Goal: Find specific page/section: Find specific page/section

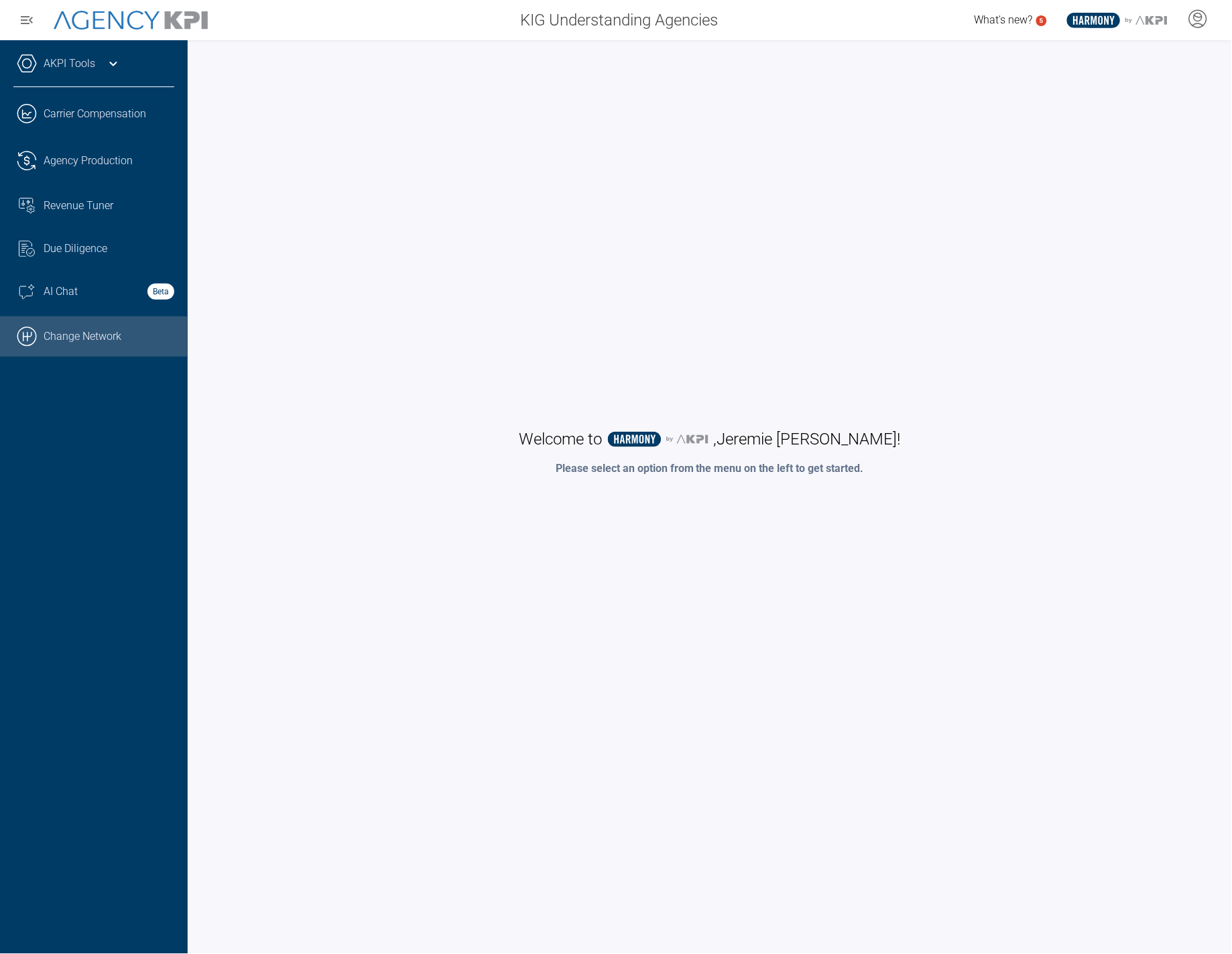
click at [109, 337] on link ".cls-1{fill:none;stroke:#000;stroke-linecap:round;stroke-linejoin:round;stroke-…" at bounding box center [93, 336] width 188 height 40
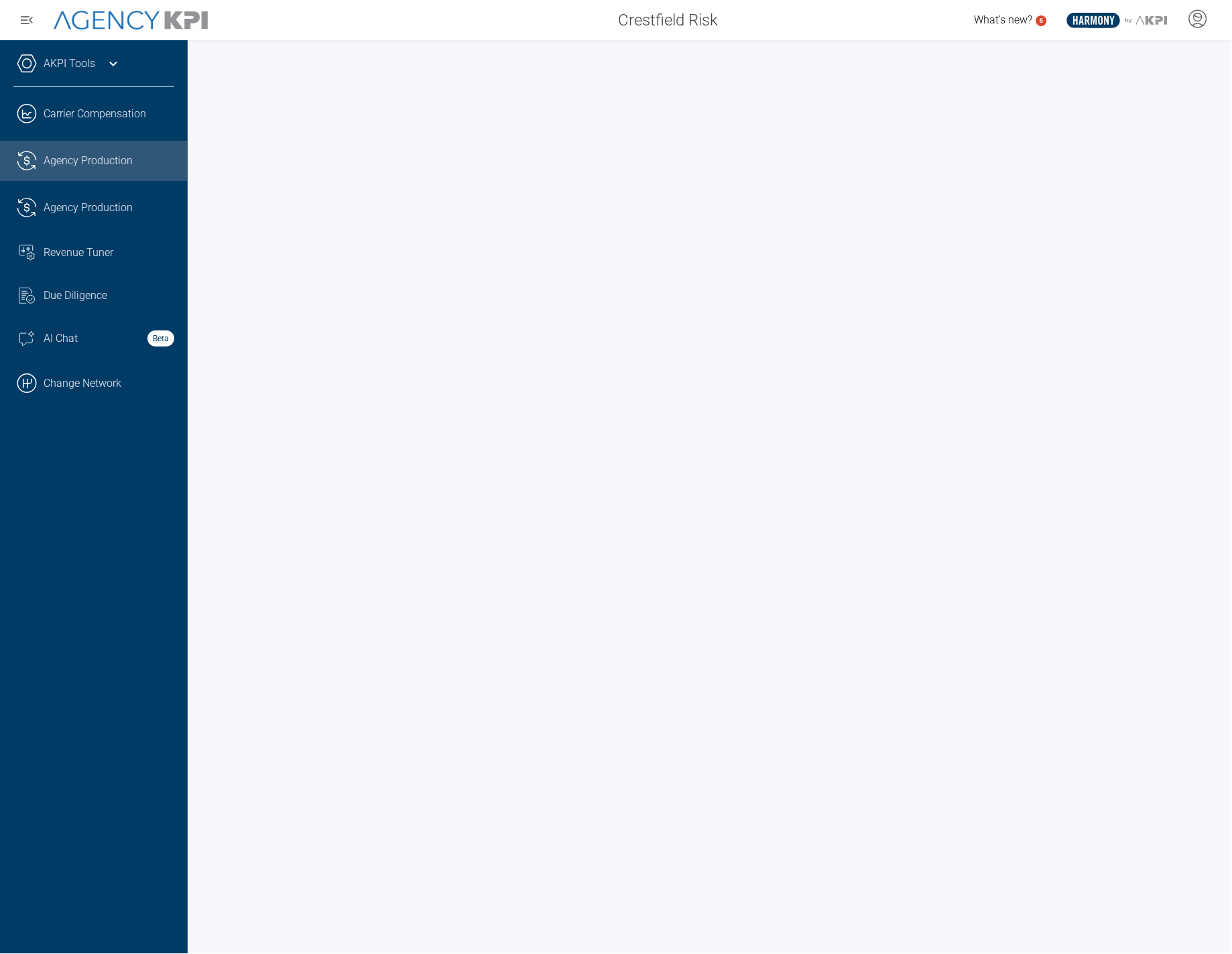
click at [112, 61] on icon at bounding box center [113, 63] width 16 height 16
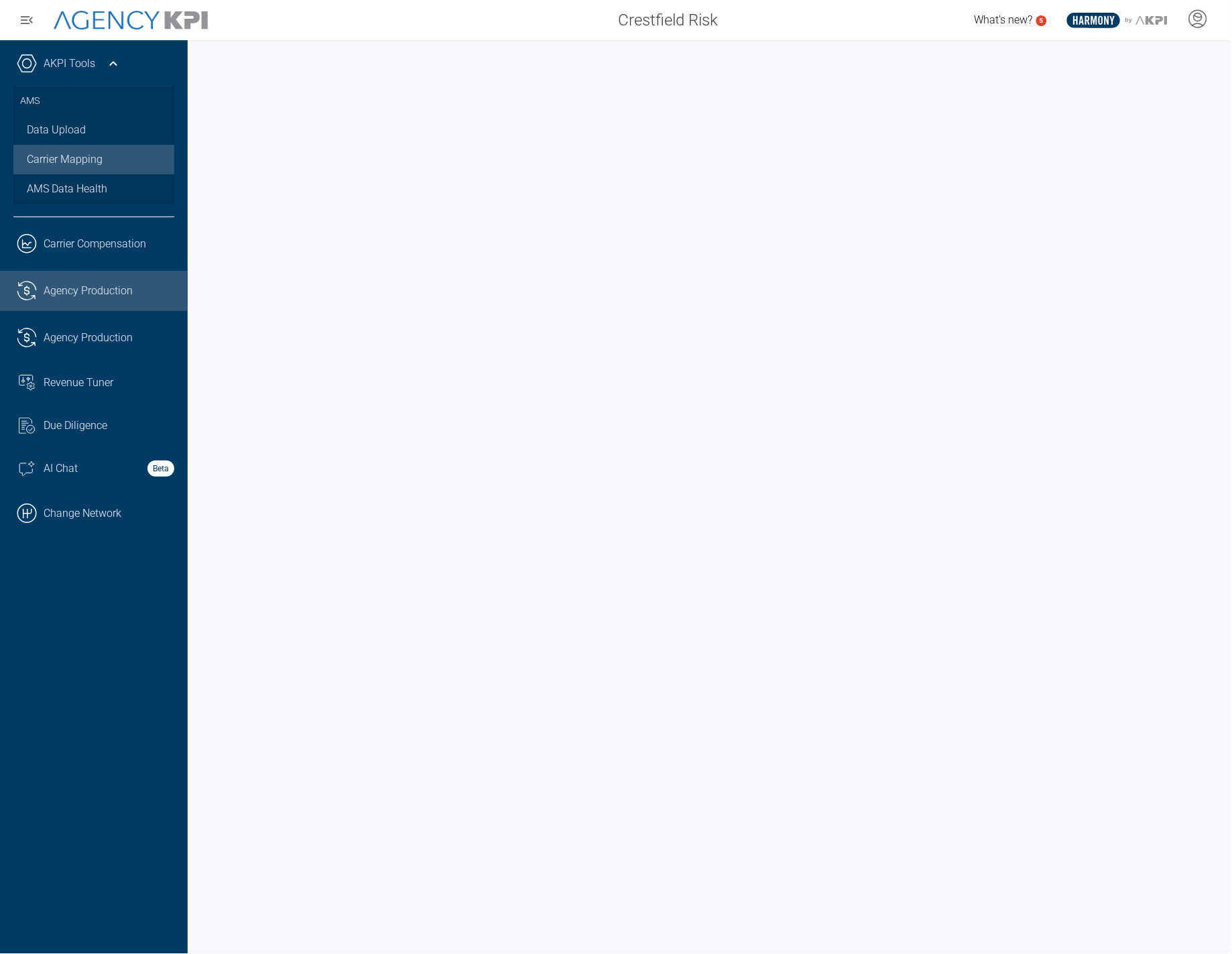
click at [116, 158] on link "Carrier Mapping" at bounding box center [93, 159] width 161 height 30
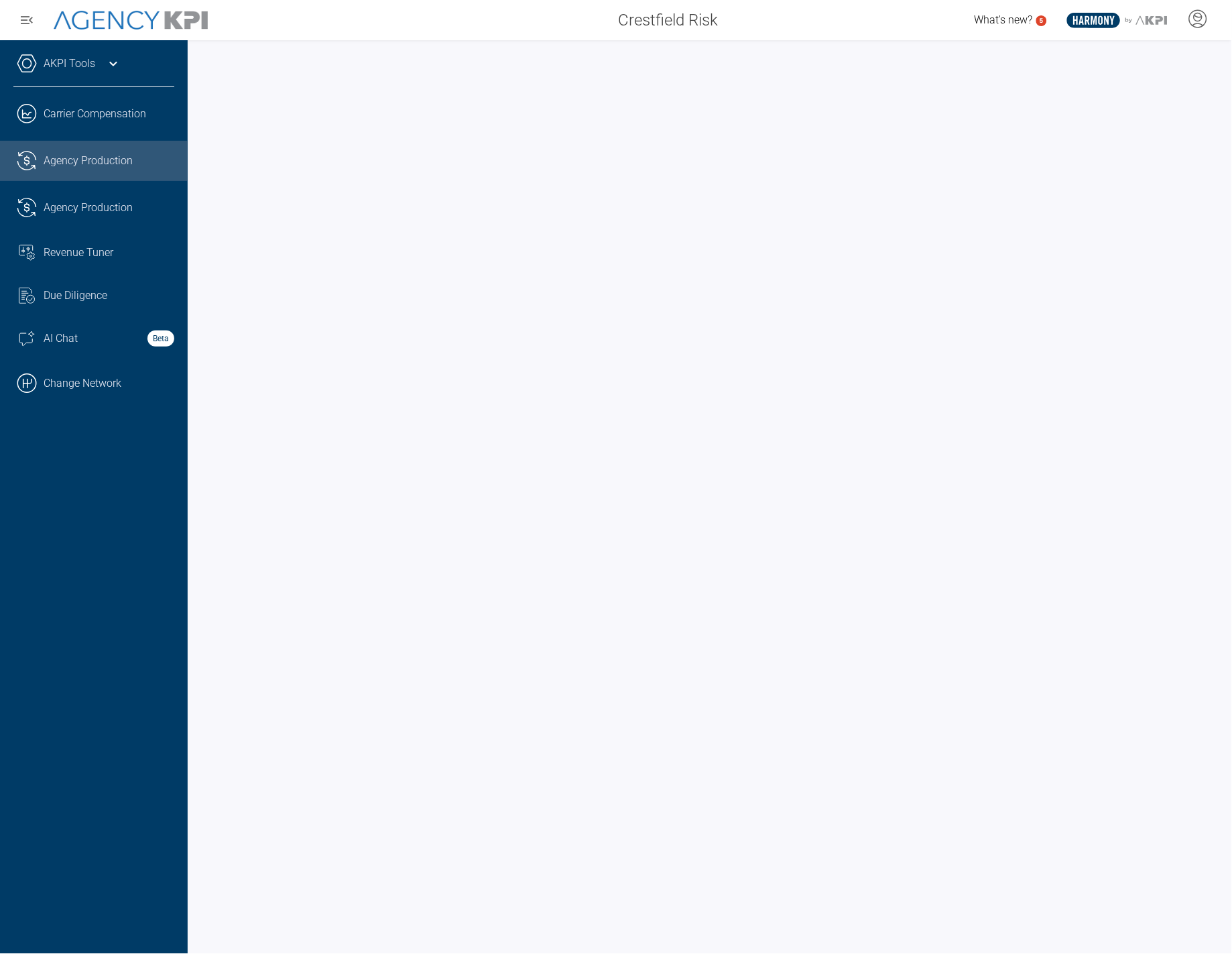
click at [115, 64] on icon at bounding box center [113, 64] width 7 height 5
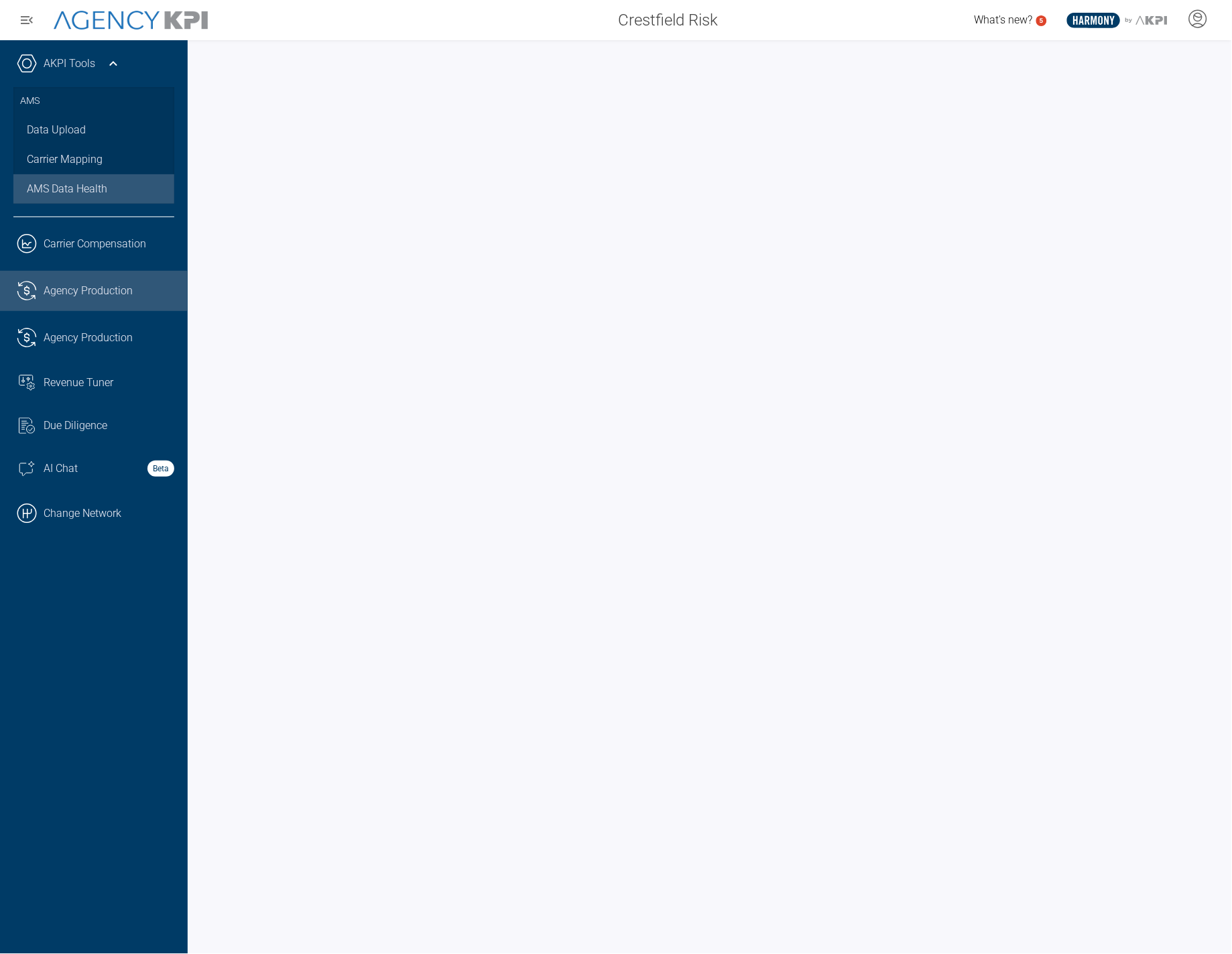
click at [86, 189] on span "AMS Data Health" at bounding box center [67, 189] width 80 height 16
